Goal: Information Seeking & Learning: Learn about a topic

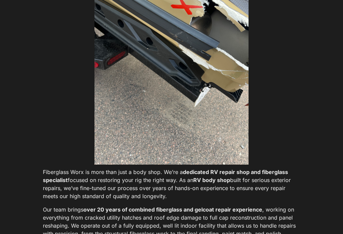
scroll to position [1753, 0]
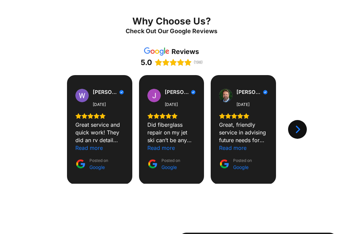
scroll to position [511, 0]
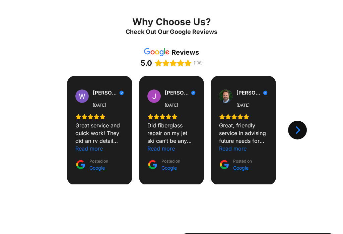
click at [303, 125] on div "Next" at bounding box center [297, 130] width 19 height 19
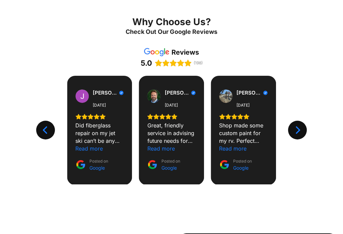
click at [304, 128] on div "Next" at bounding box center [297, 130] width 19 height 19
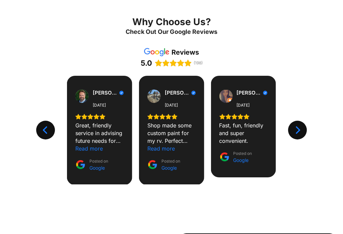
click at [305, 126] on div "Next" at bounding box center [297, 130] width 19 height 19
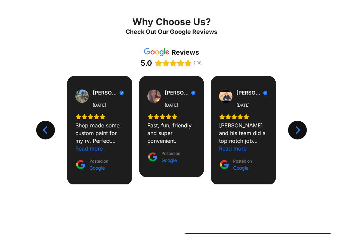
click at [301, 127] on icon "Next" at bounding box center [297, 129] width 9 height 9
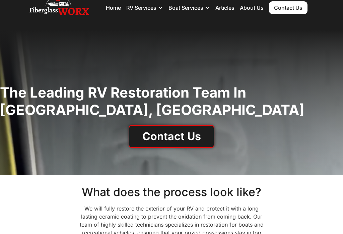
scroll to position [0, 0]
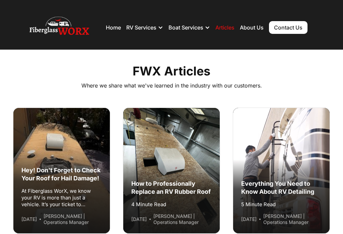
click at [296, 180] on div "Everything You Need to Know About RV Detailing" at bounding box center [281, 188] width 80 height 16
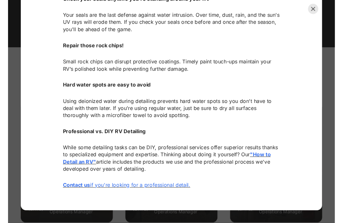
scroll to position [2870, 0]
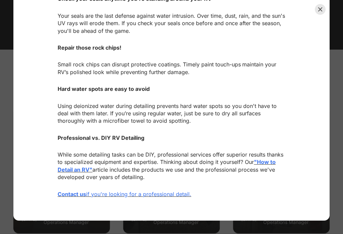
click at [270, 164] on strong ""How to Detail an RV"" at bounding box center [167, 165] width 218 height 14
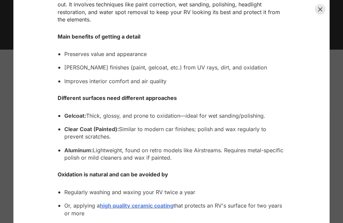
scroll to position [326, 0]
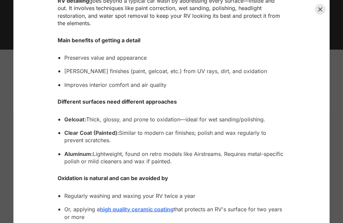
click at [317, 11] on button "Close" at bounding box center [320, 9] width 11 height 11
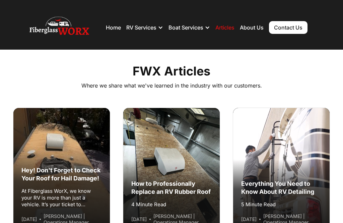
click at [257, 26] on link "About Us" at bounding box center [252, 27] width 24 height 7
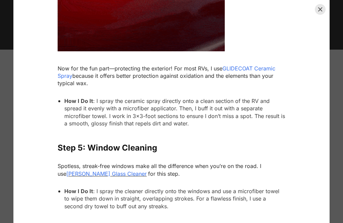
scroll to position [1313, 0]
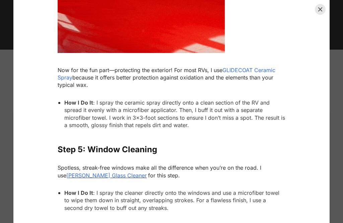
click at [258, 81] on span "GLIDECOAT Ceramic Spray" at bounding box center [167, 74] width 218 height 14
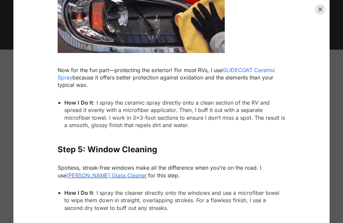
click at [250, 81] on span "GLIDECOAT Ceramic Spray" at bounding box center [167, 74] width 218 height 14
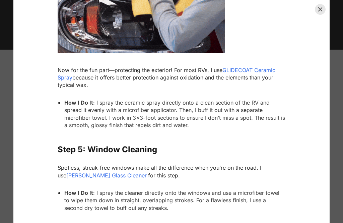
click at [248, 81] on span "GLIDECOAT Ceramic Spray" at bounding box center [167, 74] width 218 height 14
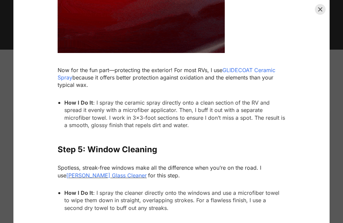
click at [245, 81] on span "GLIDECOAT Ceramic Spray" at bounding box center [167, 74] width 218 height 14
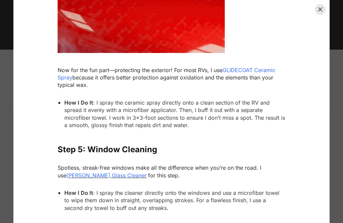
click at [254, 89] on p "Now for the fun part—protecting the exterior! For most RVs, I use GLIDECOAT Cer…" at bounding box center [172, 77] width 228 height 22
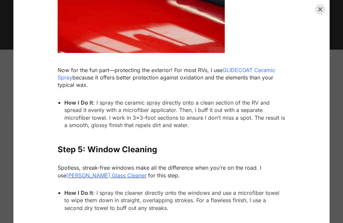
click at [255, 89] on p "Now for the fun part—protecting the exterior! For most RVs, I use GLIDECOAT Cer…" at bounding box center [172, 77] width 228 height 22
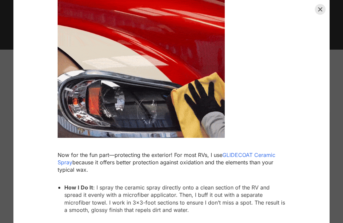
scroll to position [1211, 0]
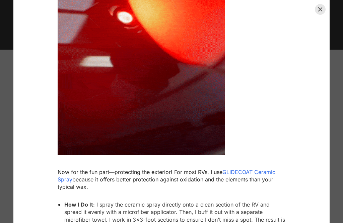
click at [323, 11] on button "Close" at bounding box center [320, 9] width 11 height 11
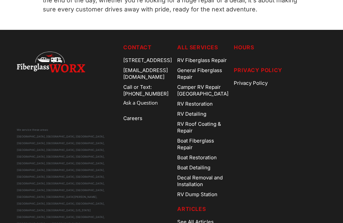
scroll to position [526, 0]
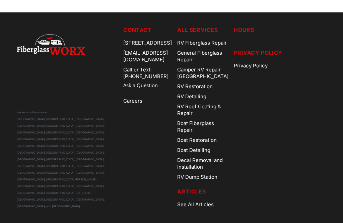
click at [226, 182] on link "RV Dump Station" at bounding box center [202, 177] width 51 height 10
click at [227, 142] on link "Boat Restoration" at bounding box center [202, 140] width 51 height 10
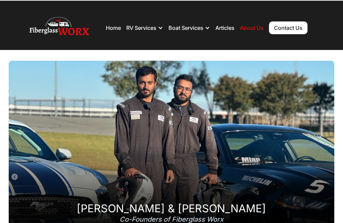
scroll to position [0, 0]
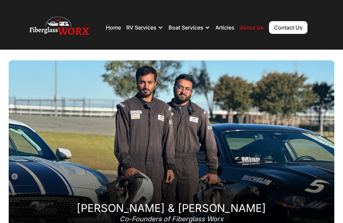
click at [208, 27] on div at bounding box center [207, 27] width 5 height 5
click at [158, 31] on div "RV Services" at bounding box center [144, 27] width 37 height 20
click at [147, 27] on div "RV Services" at bounding box center [141, 27] width 30 height 7
click at [295, 19] on nav "Home RV Services RV Fiberglass Repair RV Restoration RV Detailing RV Roof Coati…" at bounding box center [207, 27] width 202 height 23
click at [293, 27] on link "Contact Us" at bounding box center [288, 27] width 39 height 13
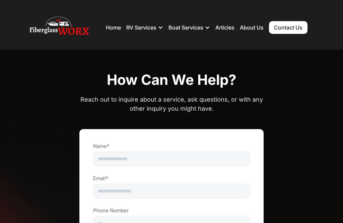
click at [113, 24] on link "Home" at bounding box center [113, 27] width 15 height 7
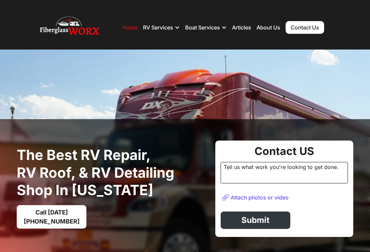
click at [175, 30] on div "RV Services" at bounding box center [161, 27] width 37 height 20
click at [175, 27] on div at bounding box center [177, 27] width 5 height 5
click at [173, 26] on div "RV Services" at bounding box center [161, 27] width 37 height 20
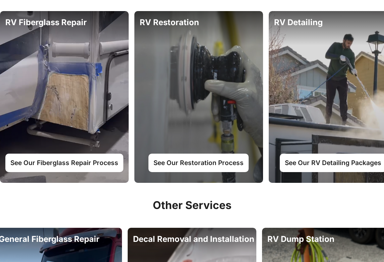
scroll to position [363, 0]
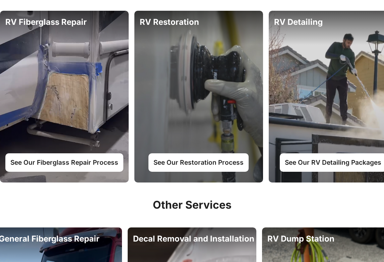
click at [199, 161] on link "See Our Restoration Process" at bounding box center [198, 162] width 100 height 18
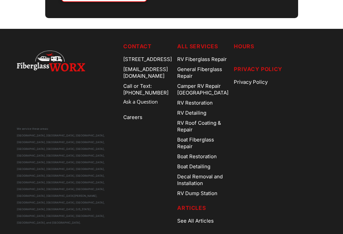
scroll to position [1464, 0]
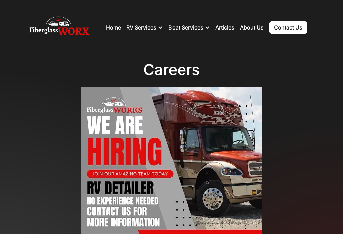
click at [202, 27] on div "Boat Services" at bounding box center [185, 27] width 35 height 7
click at [199, 24] on div "Boat Services" at bounding box center [185, 27] width 35 height 7
